Goal: Task Accomplishment & Management: Complete application form

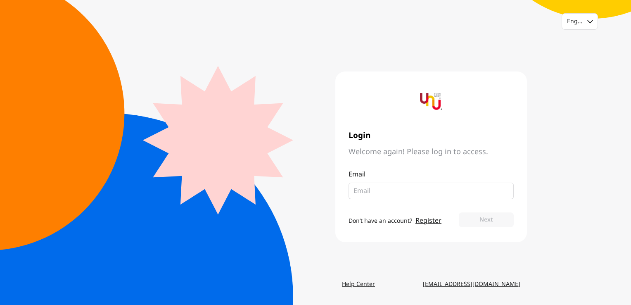
click at [392, 190] on input "email" at bounding box center [428, 191] width 149 height 10
type input "[EMAIL_ADDRESS][DOMAIN_NAME]"
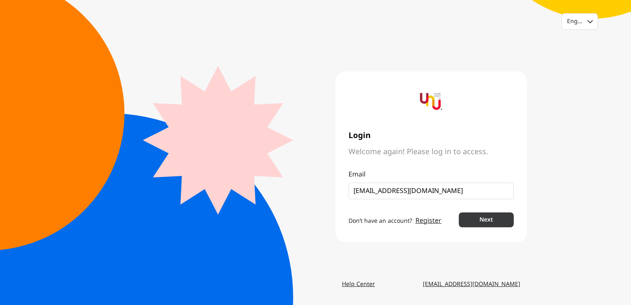
click at [491, 218] on button "Next" at bounding box center [486, 219] width 55 height 15
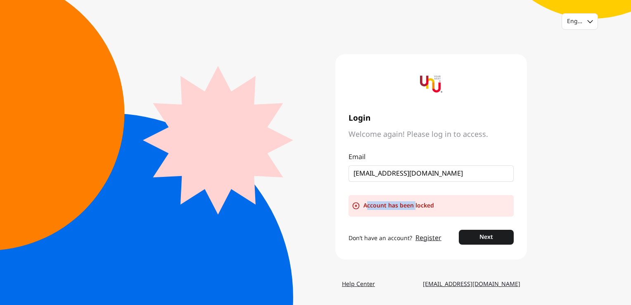
drag, startPoint x: 366, startPoint y: 202, endPoint x: 414, endPoint y: 204, distance: 47.9
click at [414, 204] on div "Account has been locked" at bounding box center [431, 205] width 165 height 21
drag, startPoint x: 414, startPoint y: 204, endPoint x: 422, endPoint y: 204, distance: 7.9
click at [422, 204] on div "Account has been locked" at bounding box center [431, 205] width 165 height 21
click at [264, 206] on main "Login Welcome again! Please log in to access. Email [EMAIL_ADDRESS][DOMAIN_NAME…" at bounding box center [315, 156] width 423 height 240
